Goal: Contribute content: Contribute content

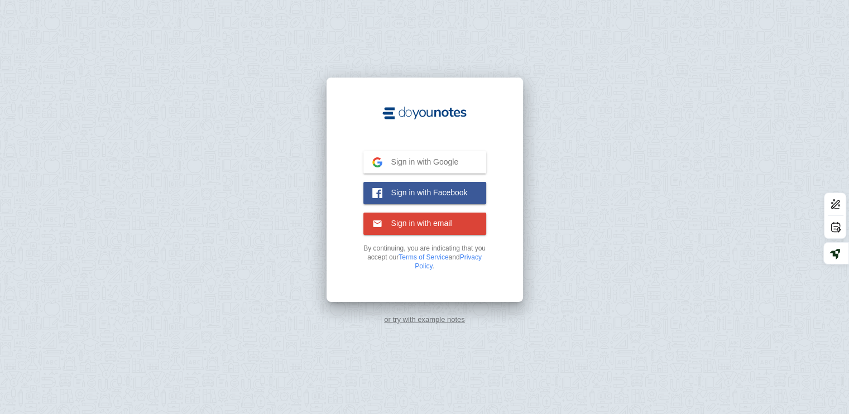
click at [402, 165] on span "Sign in with Google" at bounding box center [420, 162] width 76 height 10
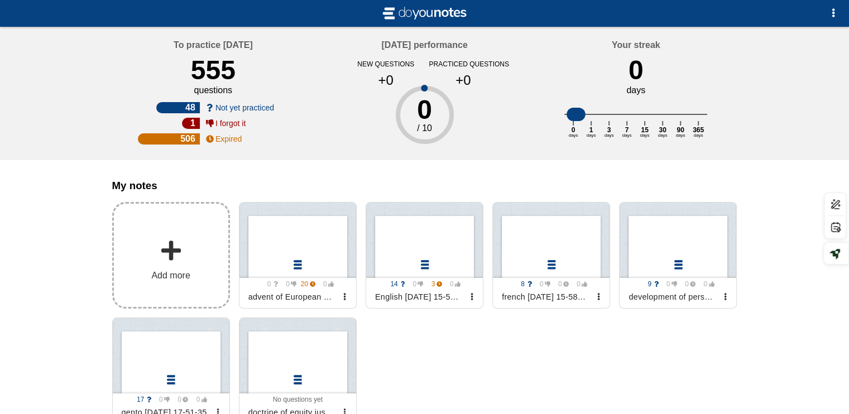
click at [172, 254] on span at bounding box center [171, 250] width 22 height 22
click at [0, 0] on input "Add my notes" at bounding box center [0, 0] width 0 height 0
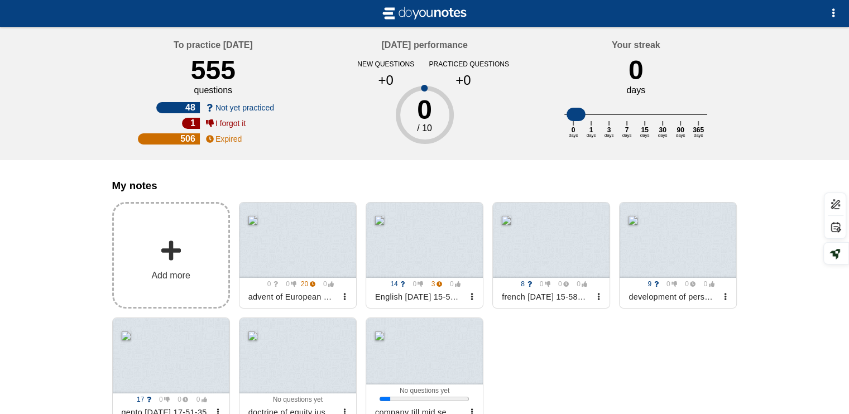
click at [202, 267] on label "Add more" at bounding box center [171, 255] width 118 height 107
click at [0, 0] on input "Add my notes" at bounding box center [0, 0] width 0 height 0
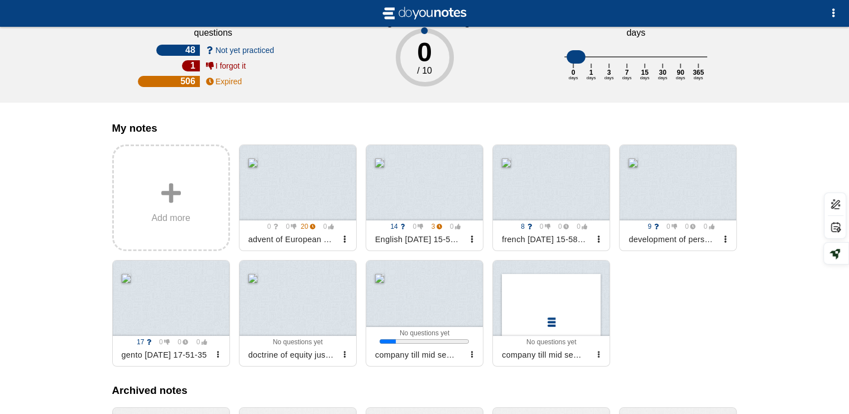
scroll to position [59, 0]
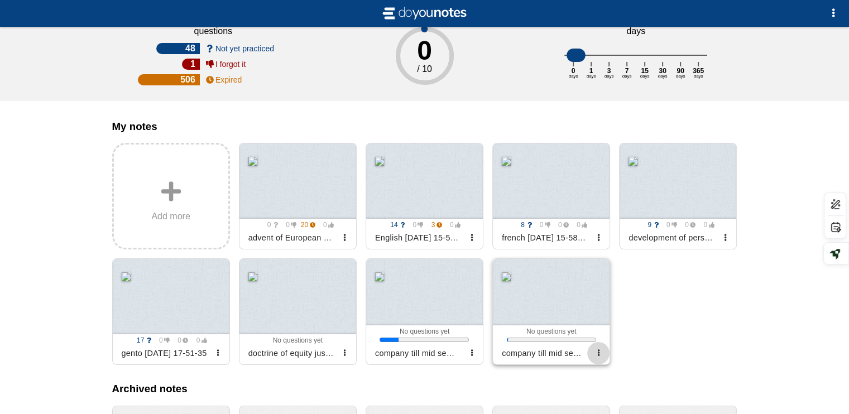
click at [599, 357] on span "button" at bounding box center [598, 352] width 7 height 7
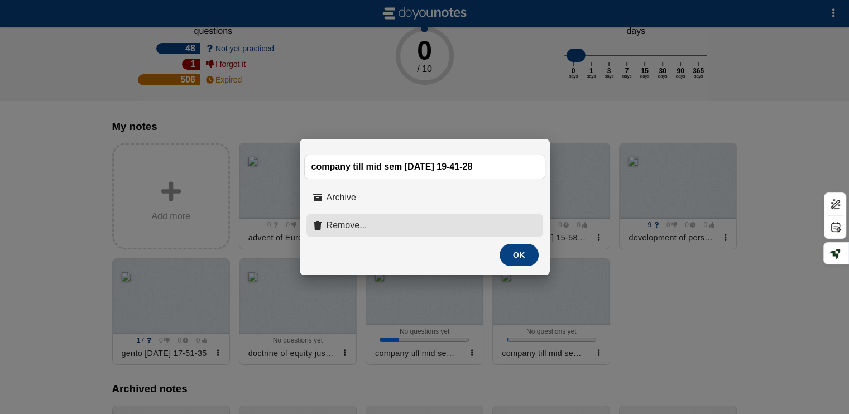
click at [425, 231] on button "Remove..." at bounding box center [424, 225] width 237 height 23
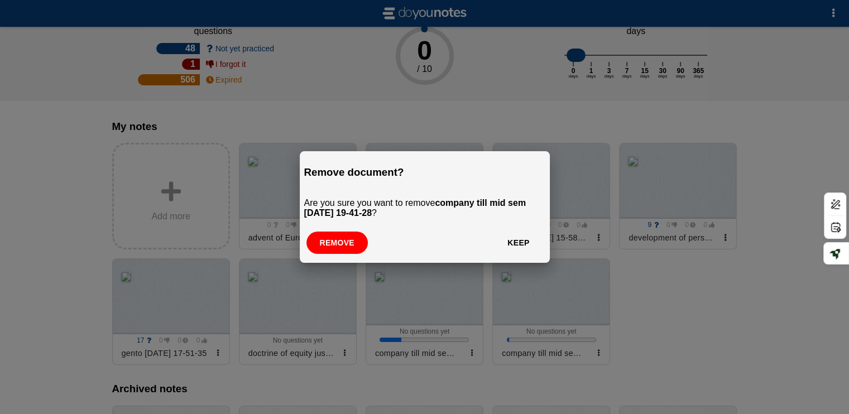
click at [330, 247] on button "Remove" at bounding box center [336, 243] width 61 height 22
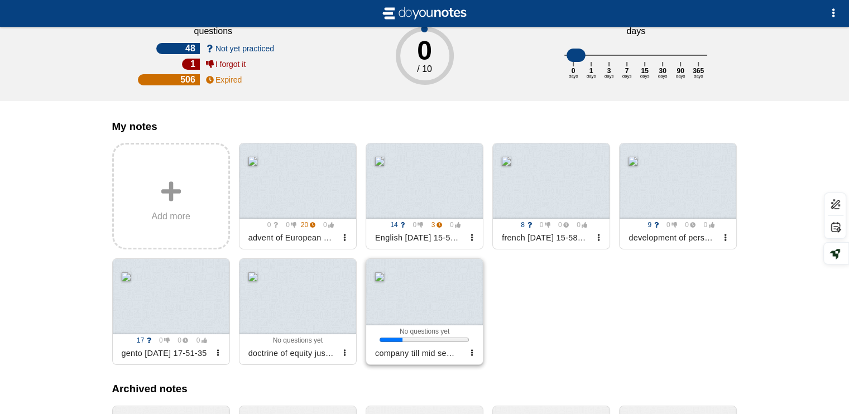
click at [417, 319] on div at bounding box center [424, 292] width 117 height 66
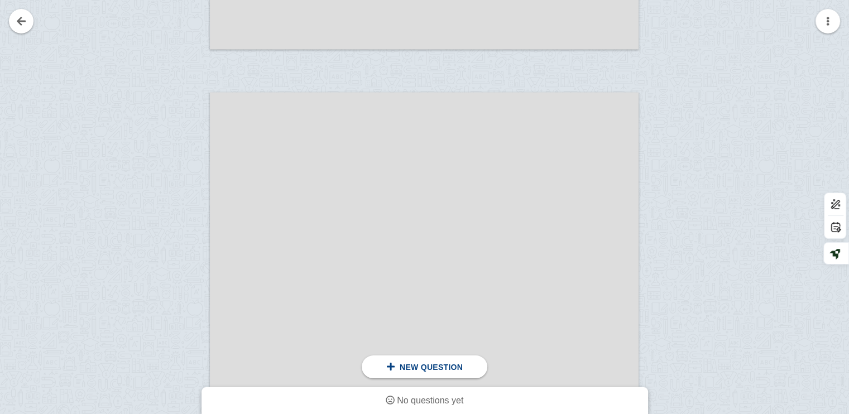
scroll to position [6419, 0]
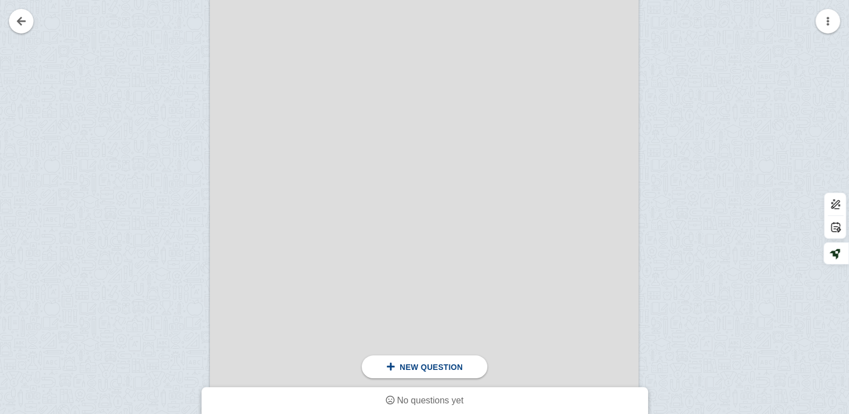
scroll to position [5328, 0]
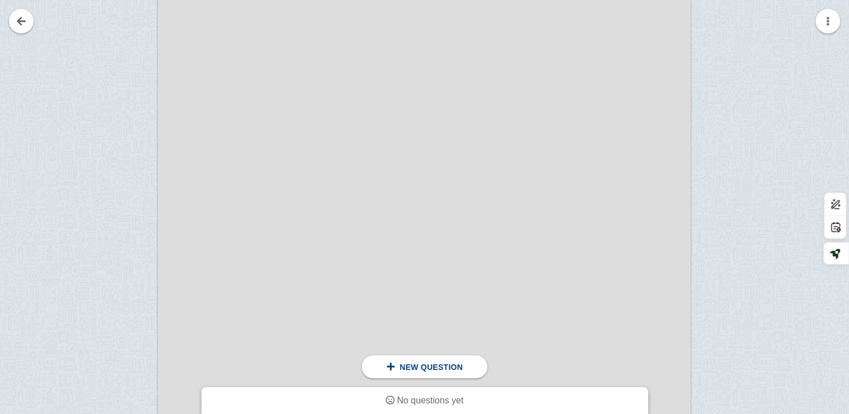
scroll to position [6562, 0]
click at [125, 145] on div at bounding box center [120, 347] width 75 height 685
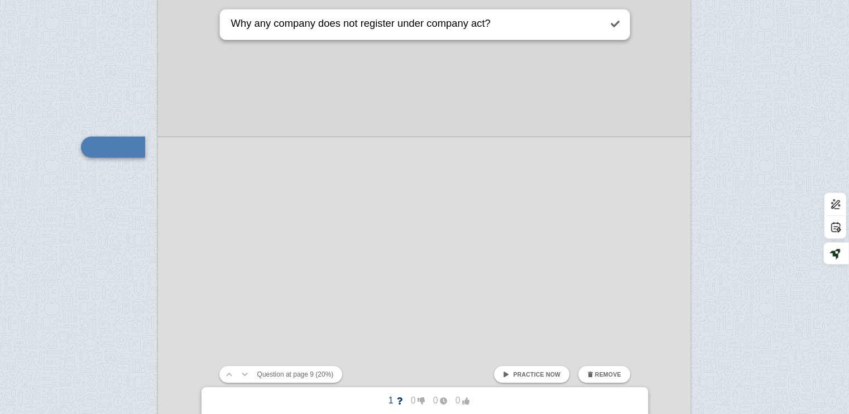
type textarea "Why any company does not register under company act?"
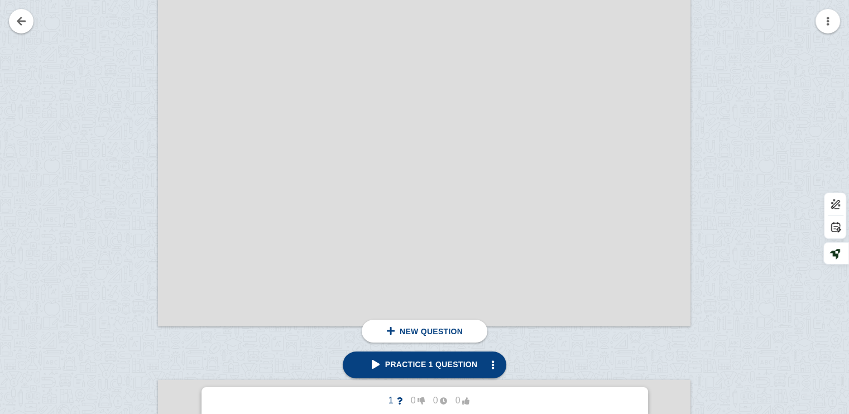
scroll to position [6915, 0]
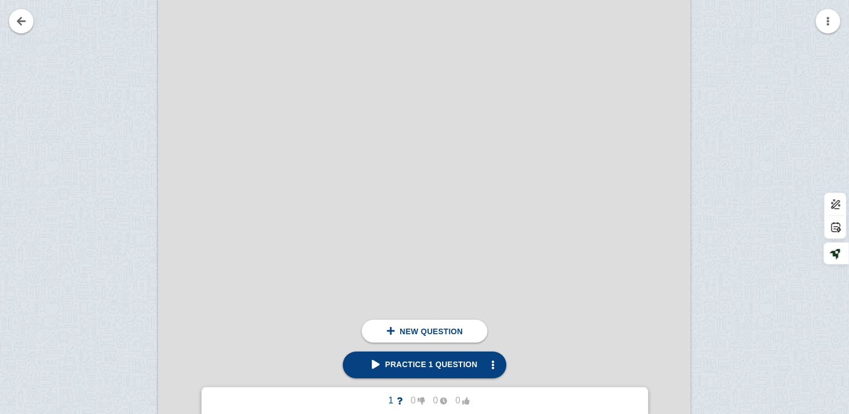
scroll to position [8101, 0]
click at [115, 98] on div at bounding box center [120, 325] width 75 height 716
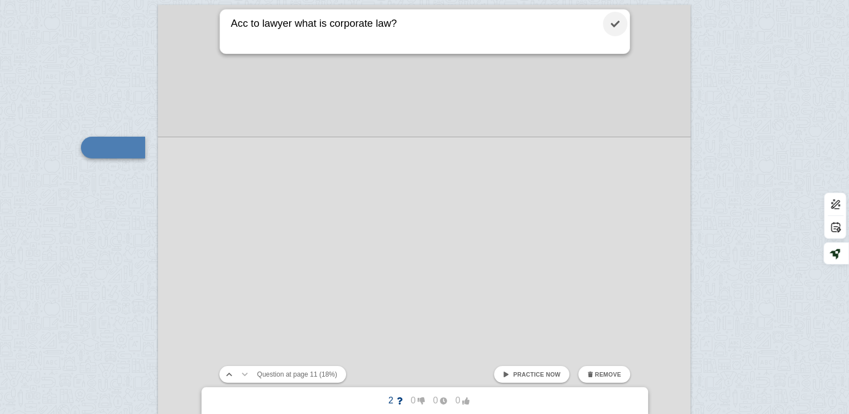
type textarea "Acc to lawyer what is corporate law?"
click at [618, 17] on link at bounding box center [615, 24] width 25 height 25
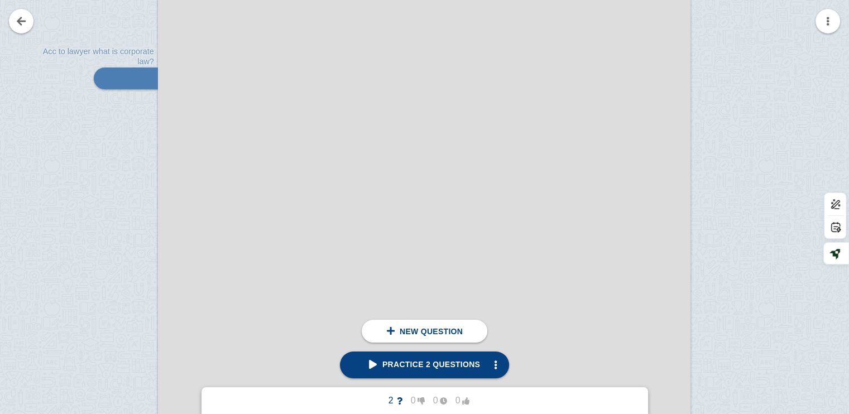
scroll to position [8122, 0]
click at [125, 131] on div at bounding box center [120, 304] width 75 height 716
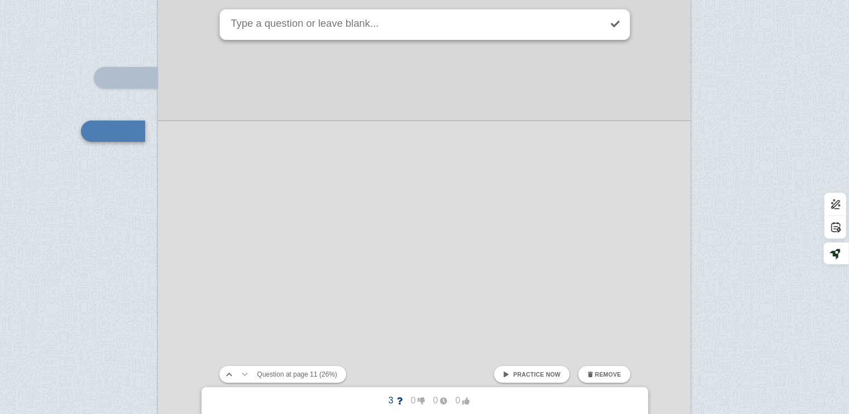
scroll to position [8106, 0]
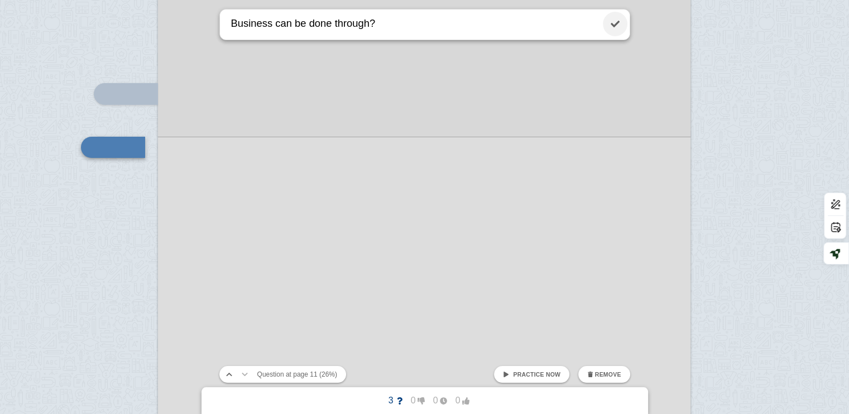
type textarea "Business can be done through?"
click at [609, 28] on link at bounding box center [615, 24] width 25 height 25
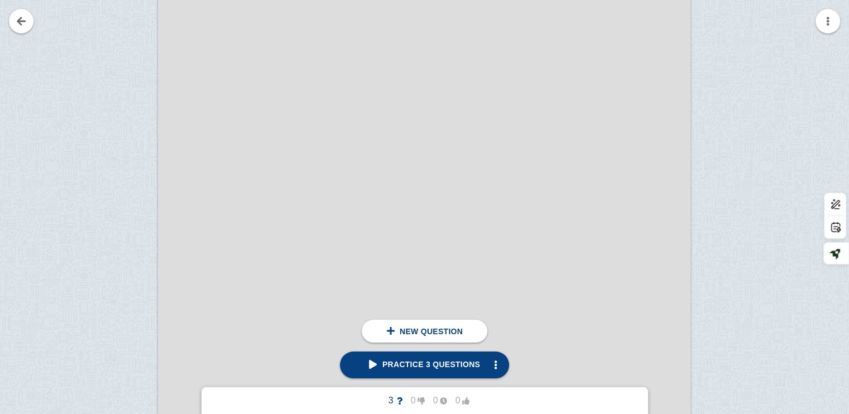
scroll to position [8932, 0]
click at [155, 35] on div at bounding box center [120, 251] width 75 height 690
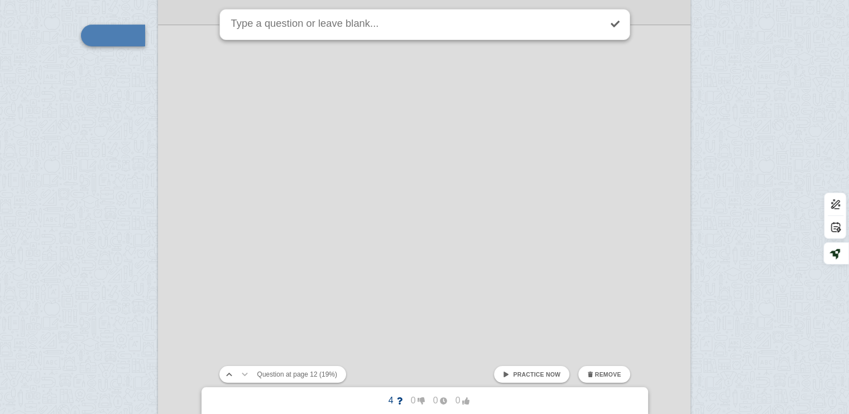
scroll to position [8819, 0]
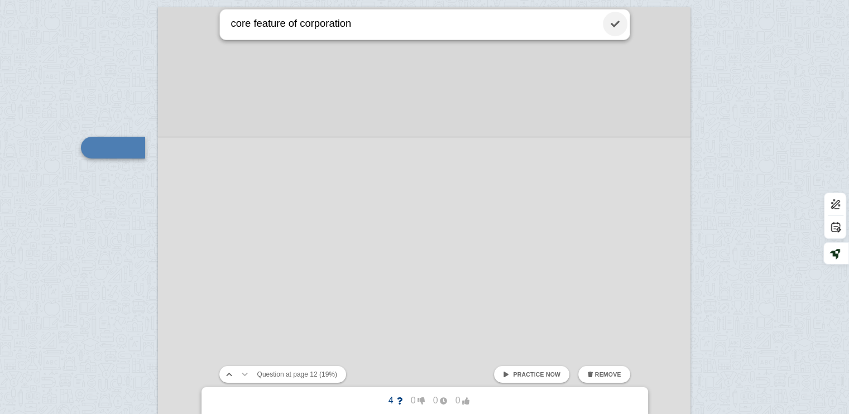
type textarea "core feature of corporation"
click at [610, 24] on link at bounding box center [615, 24] width 25 height 25
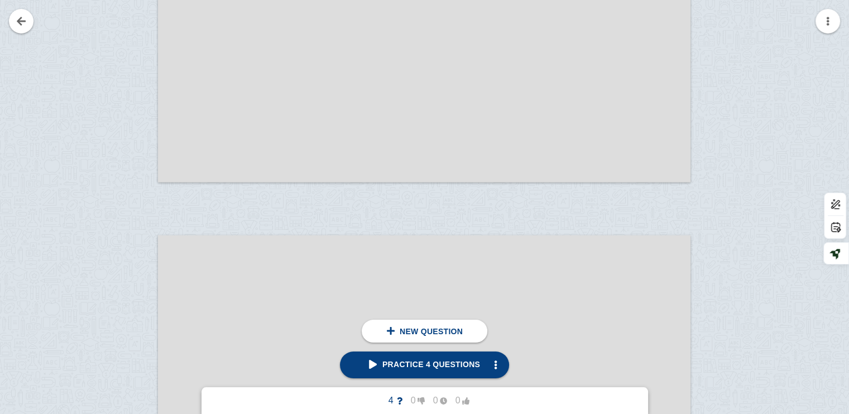
scroll to position [11607, 0]
